Goal: Check status: Check status

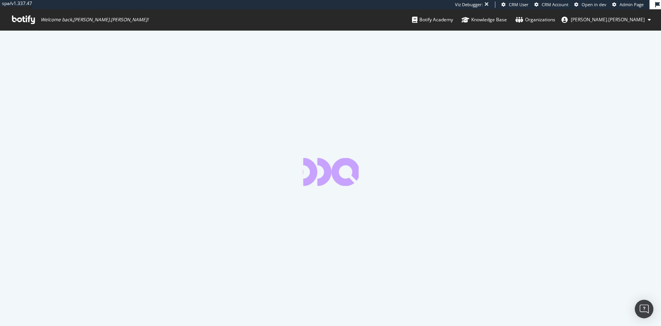
click at [626, 6] on span "Admin Page" at bounding box center [632, 5] width 24 height 6
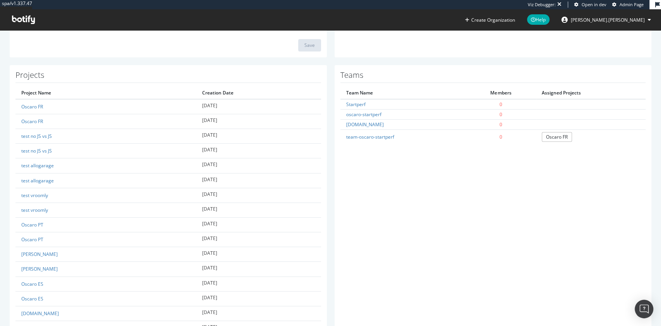
scroll to position [196, 0]
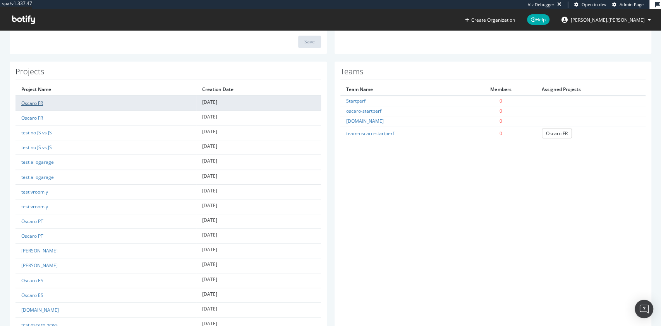
click at [34, 103] on link "Oscaro FR" at bounding box center [32, 103] width 22 height 7
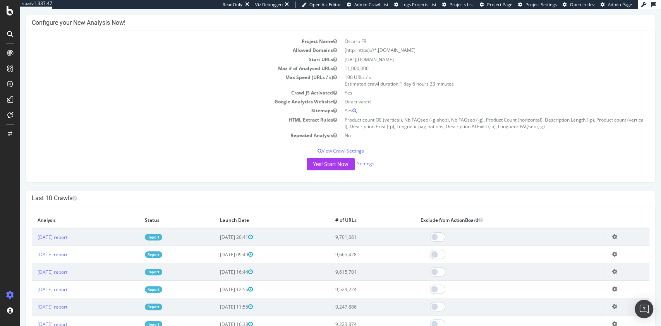
scroll to position [40, 0]
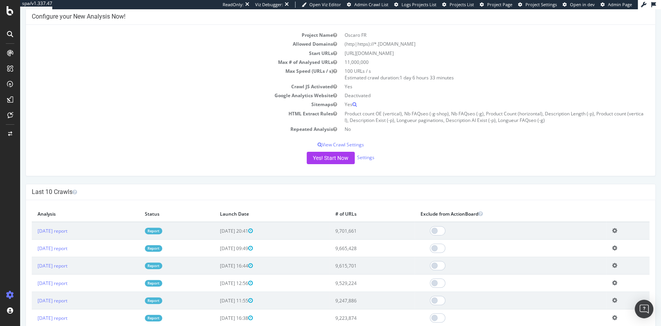
click at [162, 228] on link "Report" at bounding box center [153, 231] width 17 height 7
